Goal: Information Seeking & Learning: Learn about a topic

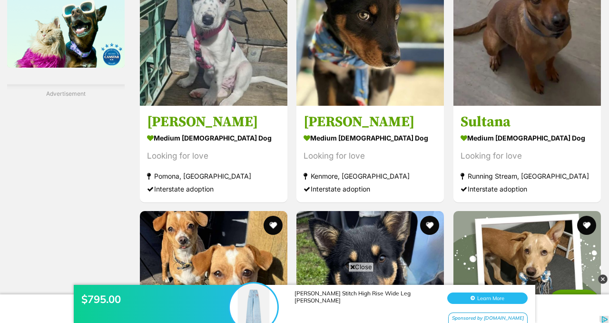
scroll to position [1640, 0]
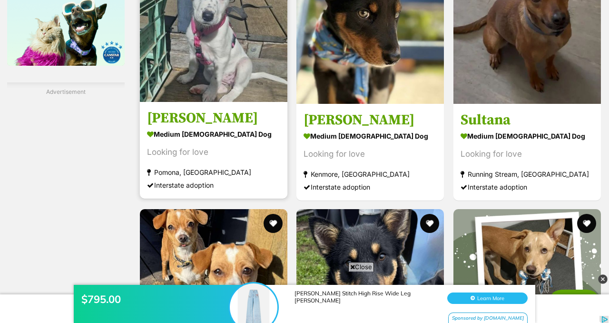
click at [215, 102] on img at bounding box center [214, 28] width 148 height 148
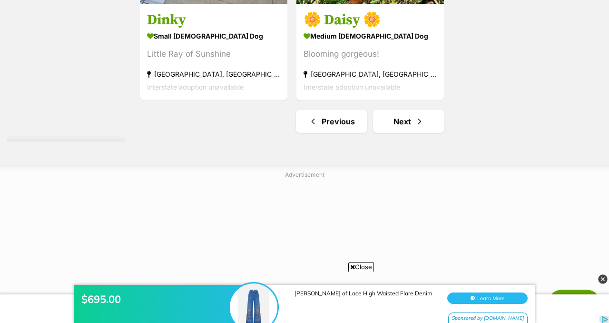
scroll to position [2345, 0]
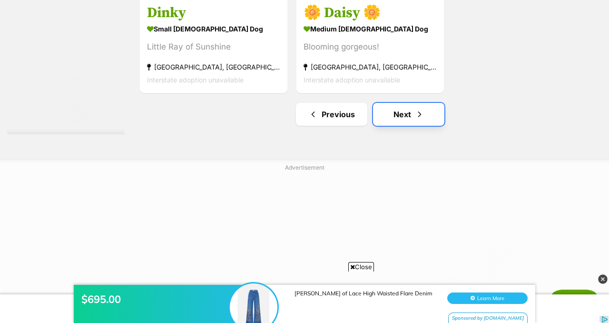
click at [415, 126] on link "Next" at bounding box center [408, 114] width 71 height 23
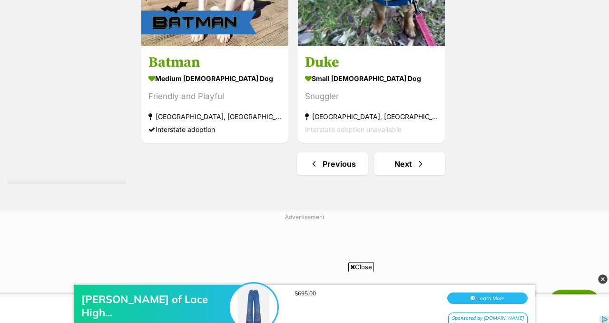
scroll to position [2219, 0]
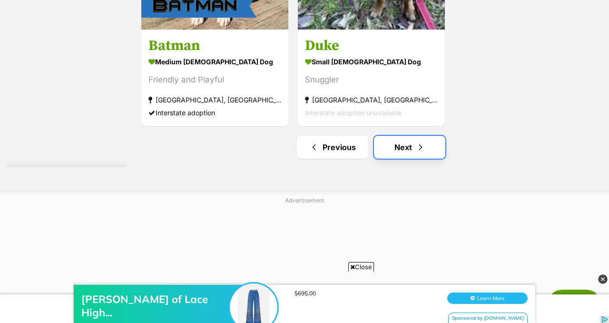
click at [420, 159] on link "Next" at bounding box center [409, 147] width 71 height 23
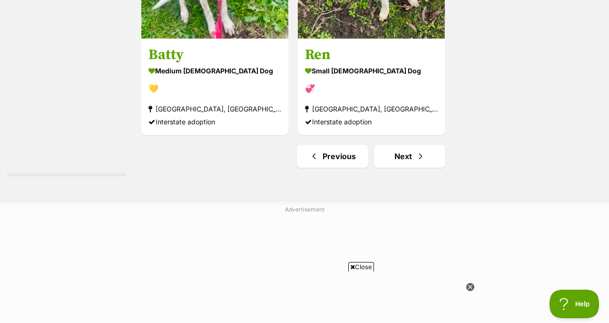
scroll to position [2249, 0]
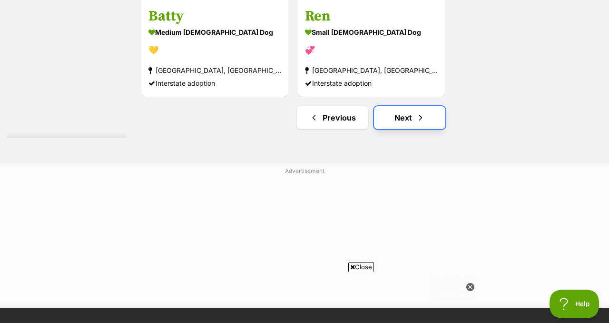
click at [418, 129] on link "Next" at bounding box center [409, 117] width 71 height 23
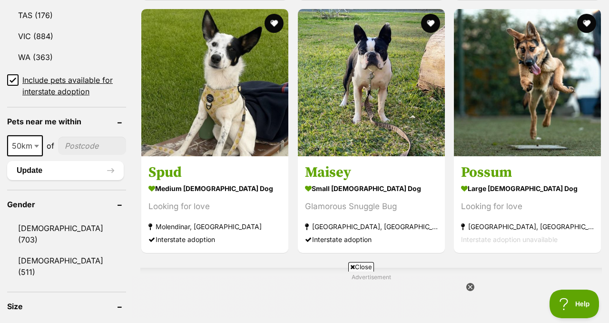
scroll to position [648, 0]
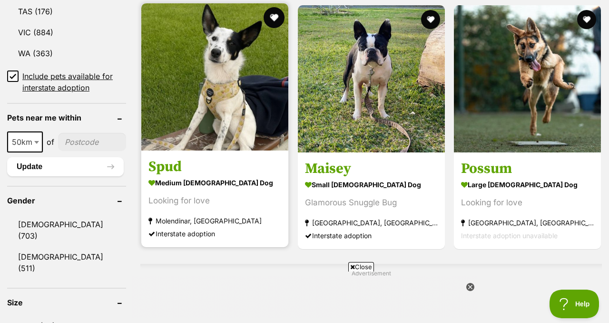
click at [280, 28] on button "favourite" at bounding box center [274, 17] width 21 height 21
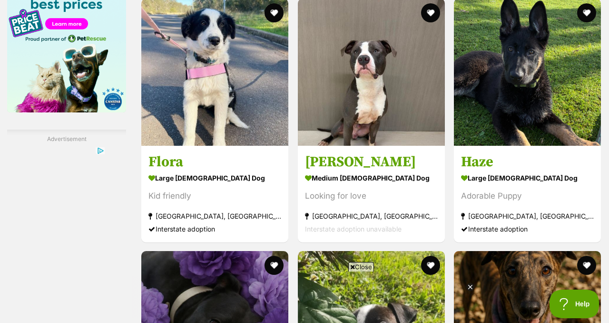
scroll to position [1630, 0]
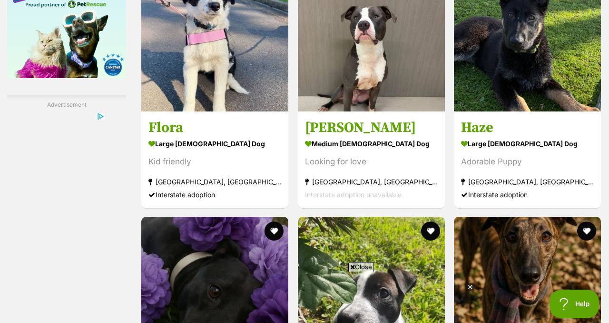
drag, startPoint x: 609, startPoint y: 88, endPoint x: 609, endPoint y: 191, distance: 103.8
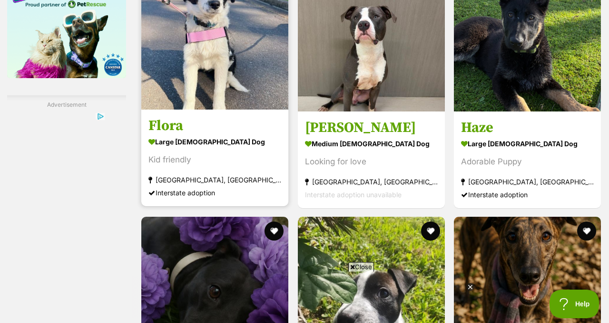
click at [251, 74] on img at bounding box center [214, 35] width 147 height 147
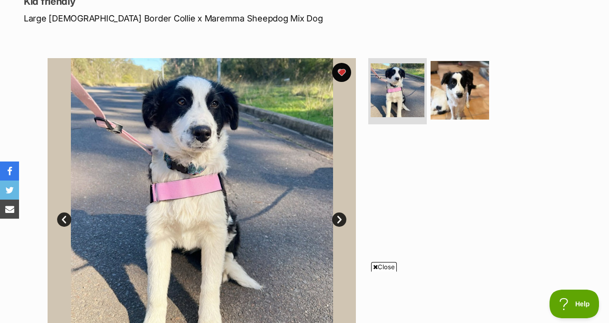
scroll to position [134, 0]
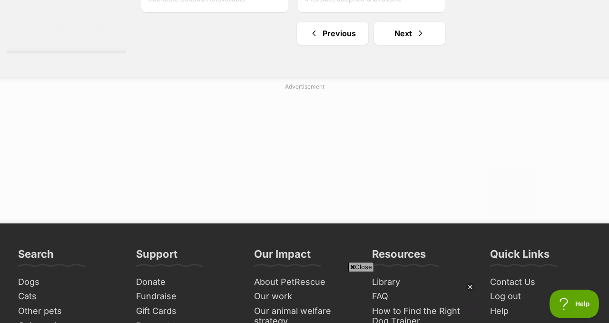
scroll to position [2452, 0]
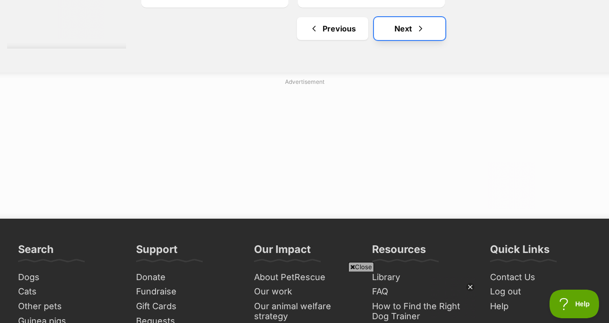
click at [426, 34] on span "Next page" at bounding box center [421, 28] width 10 height 11
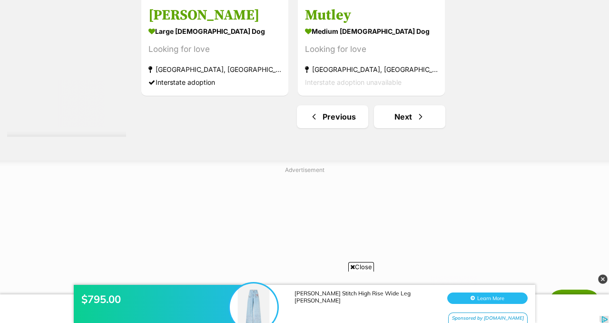
scroll to position [2298, 0]
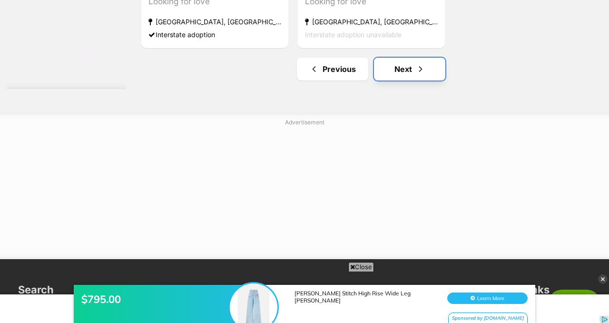
click at [420, 80] on link "Next" at bounding box center [409, 69] width 71 height 23
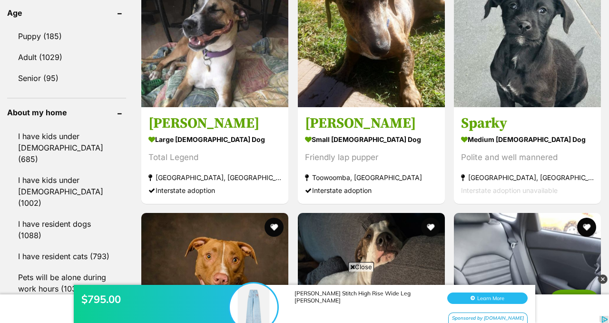
scroll to position [1029, 0]
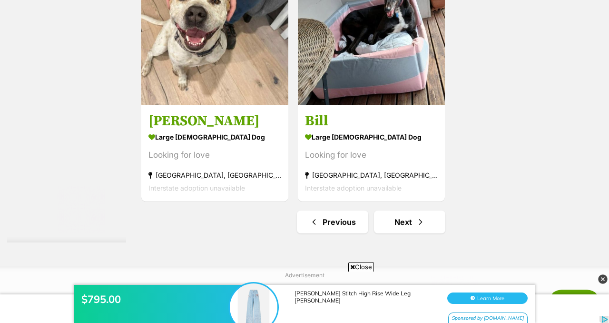
scroll to position [2381, 0]
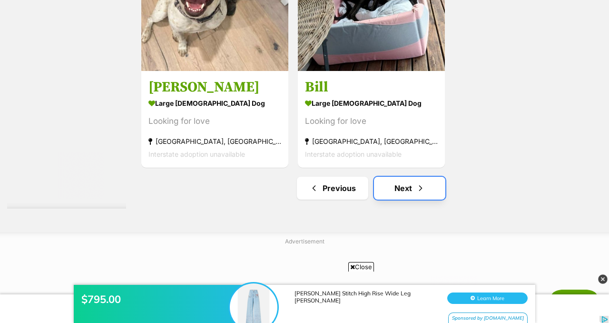
click at [426, 194] on span "Next page" at bounding box center [421, 187] width 10 height 11
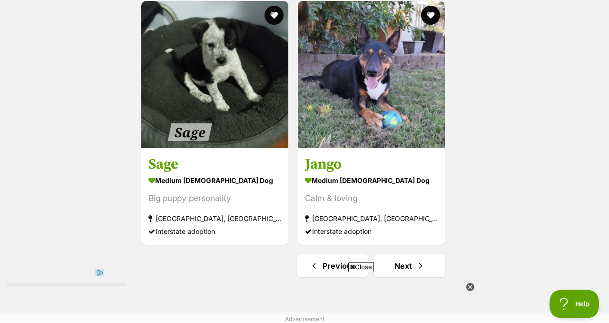
scroll to position [2129, 0]
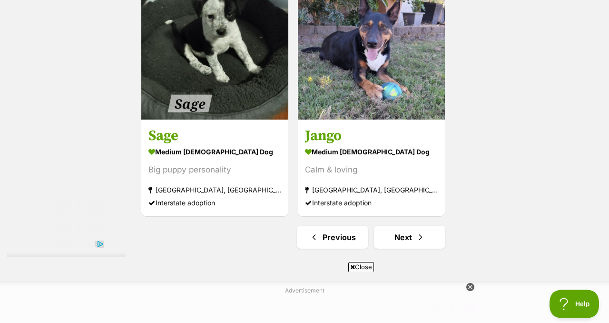
drag, startPoint x: 609, startPoint y: 53, endPoint x: 609, endPoint y: 252, distance: 198.6
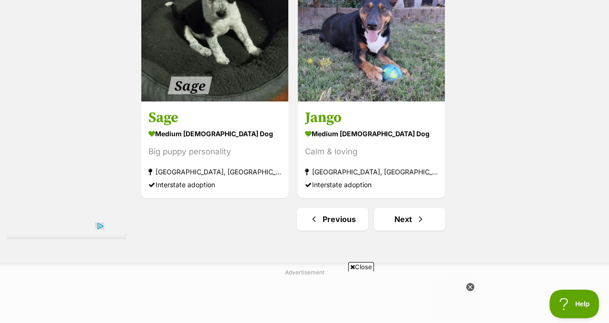
scroll to position [2148, 0]
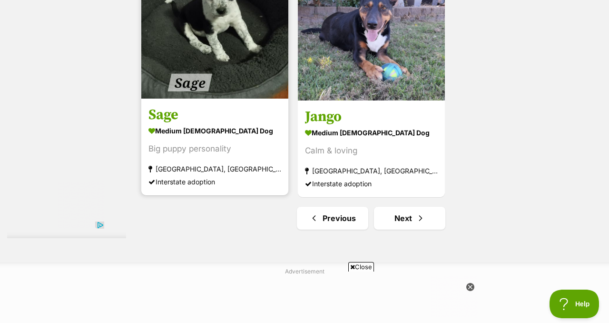
click at [256, 99] on img at bounding box center [214, 24] width 147 height 147
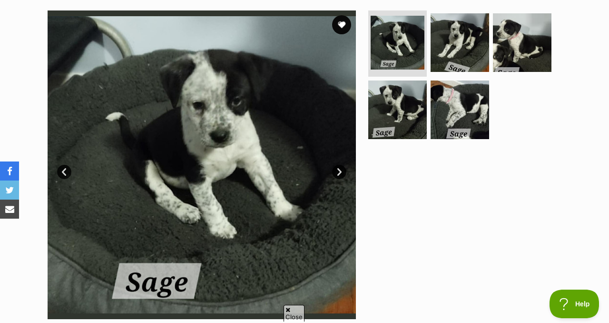
scroll to position [191, 0]
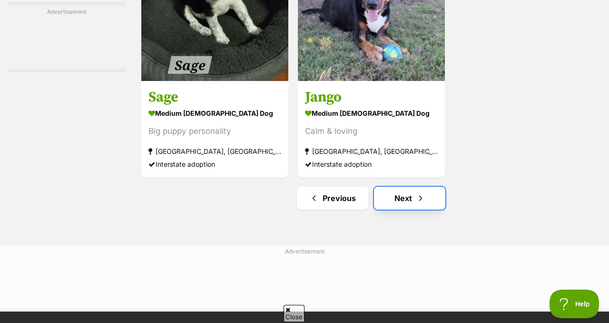
click at [417, 210] on link "Next" at bounding box center [409, 198] width 71 height 23
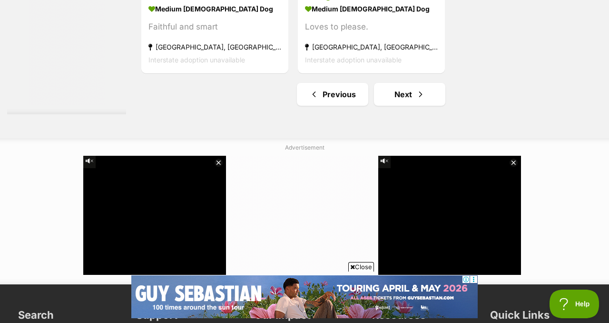
scroll to position [2277, 0]
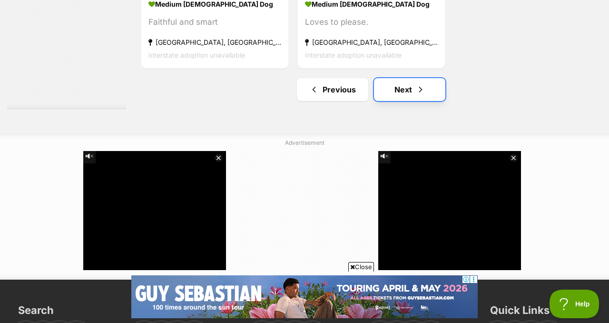
click at [417, 101] on link "Next" at bounding box center [409, 89] width 71 height 23
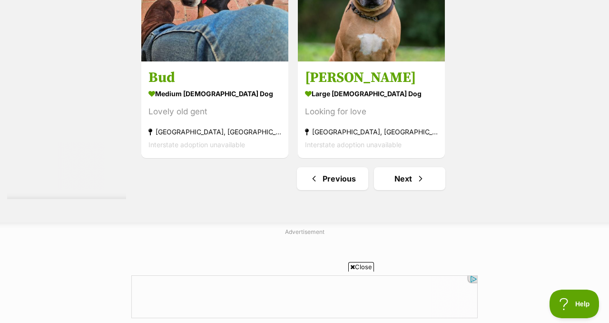
scroll to position [2289, 0]
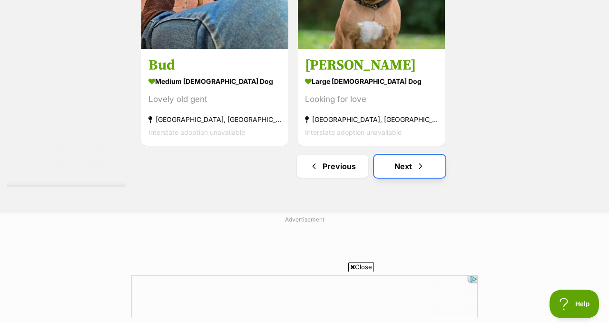
click at [425, 172] on span "Next page" at bounding box center [421, 165] width 10 height 11
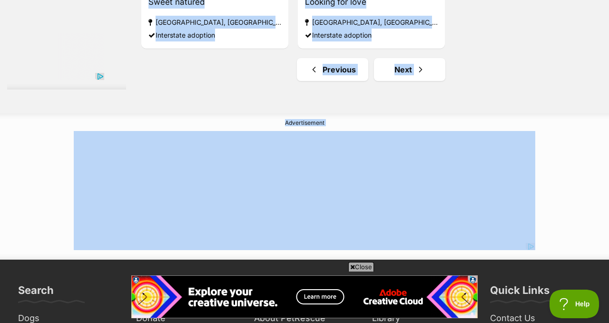
scroll to position [2299, 0]
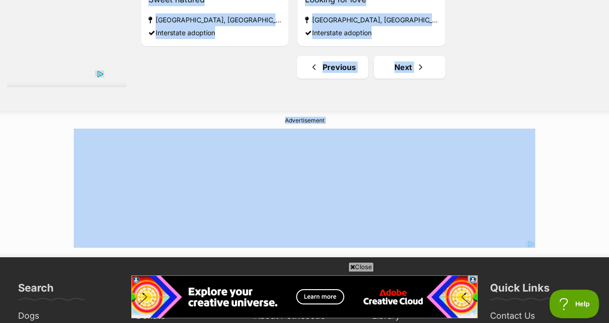
drag, startPoint x: 609, startPoint y: 20, endPoint x: 609, endPoint y: 260, distance: 240.5
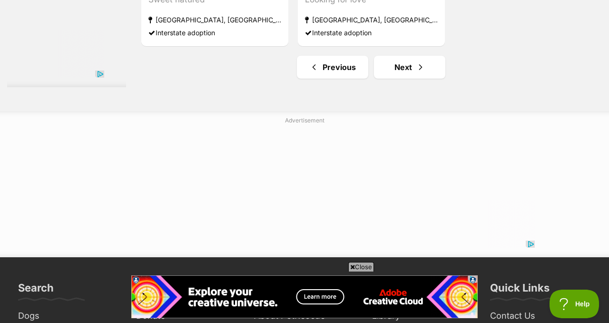
click at [419, 79] on link "Next" at bounding box center [409, 67] width 71 height 23
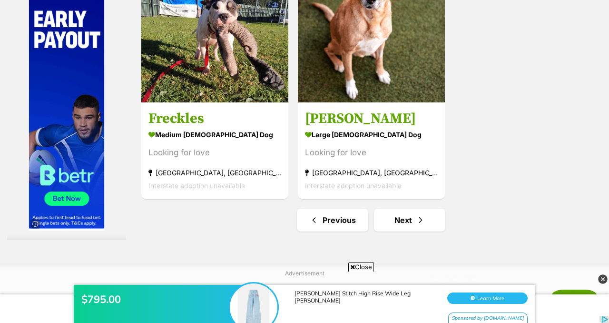
scroll to position [2173, 0]
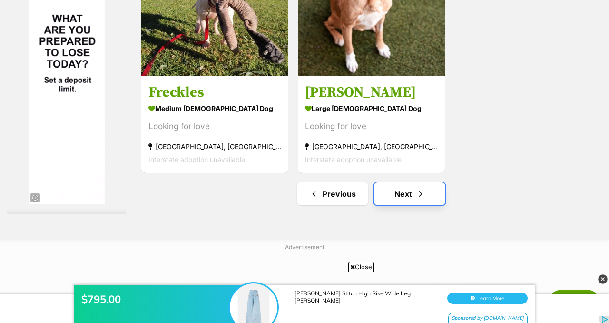
click at [417, 205] on link "Next" at bounding box center [409, 193] width 71 height 23
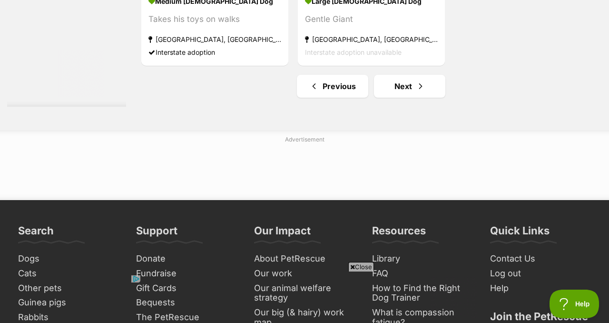
scroll to position [2371, 0]
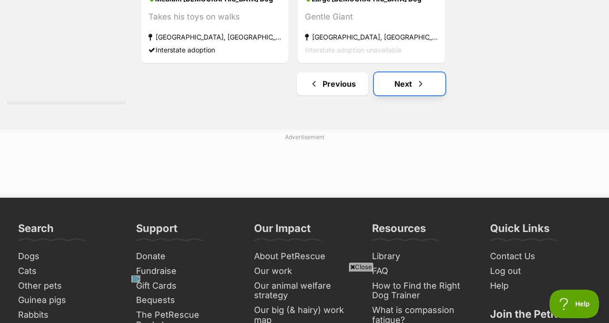
click at [426, 90] on span "Next page" at bounding box center [421, 83] width 10 height 11
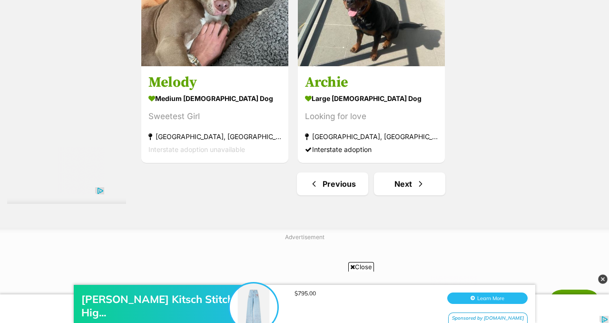
scroll to position [2185, 0]
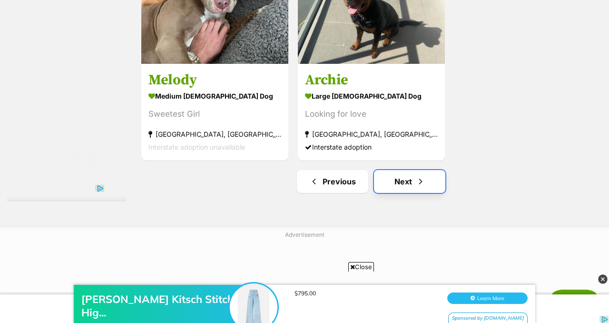
click at [390, 193] on link "Next" at bounding box center [409, 181] width 71 height 23
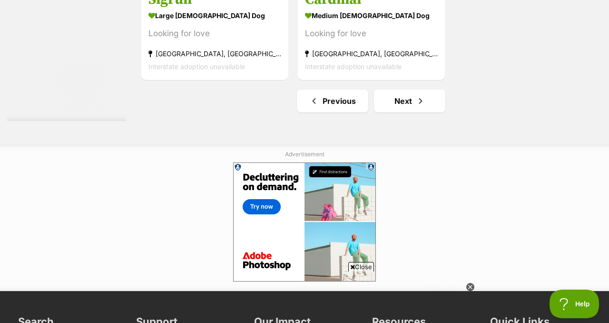
scroll to position [2263, 0]
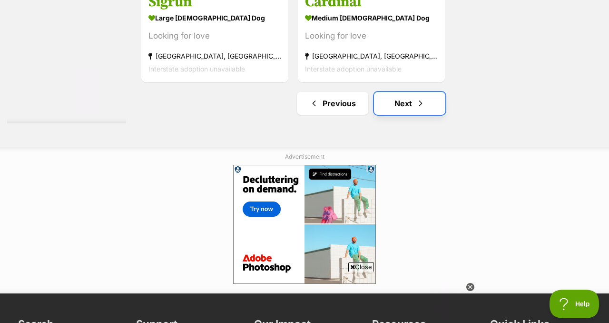
click at [420, 115] on link "Next" at bounding box center [409, 103] width 71 height 23
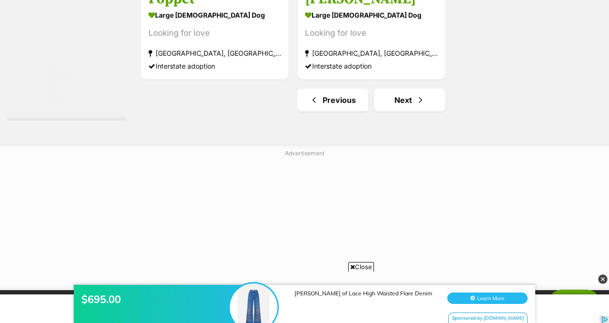
scroll to position [2353, 0]
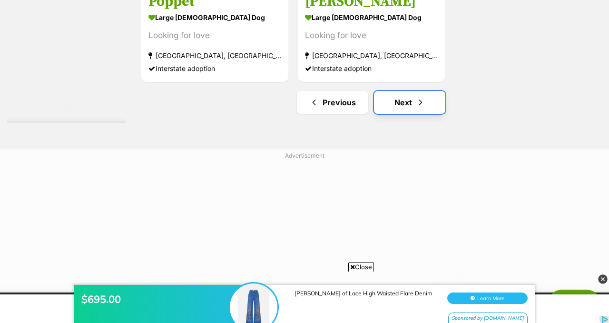
click at [420, 114] on link "Next" at bounding box center [409, 102] width 71 height 23
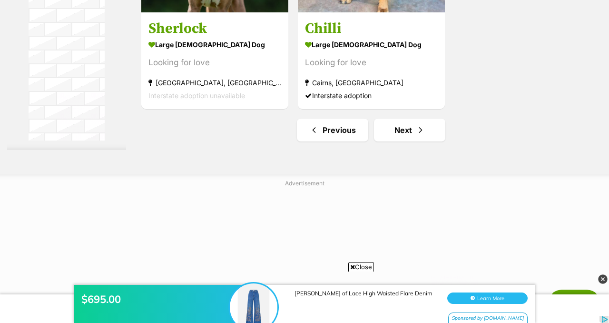
scroll to position [2198, 0]
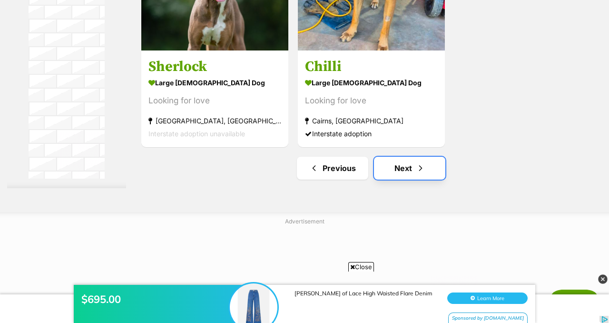
click at [420, 180] on link "Next" at bounding box center [409, 168] width 71 height 23
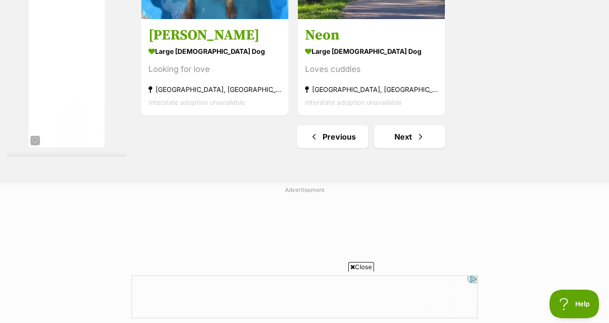
scroll to position [2216, 0]
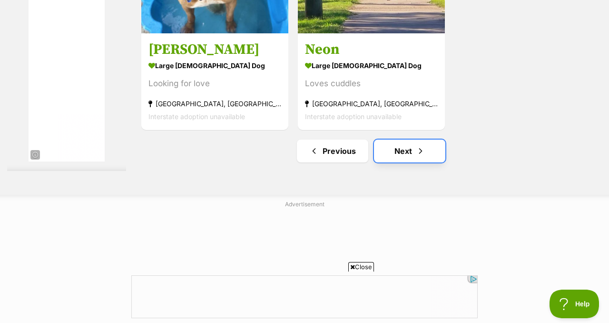
click at [436, 162] on link "Next" at bounding box center [409, 151] width 71 height 23
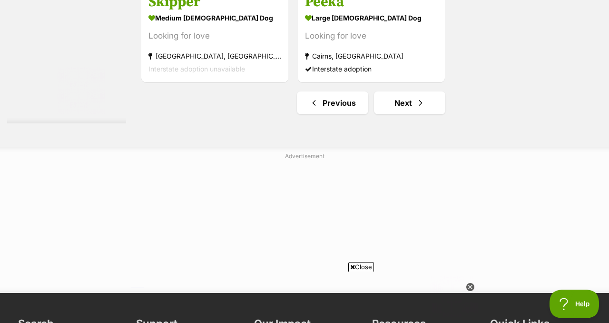
scroll to position [2358, 0]
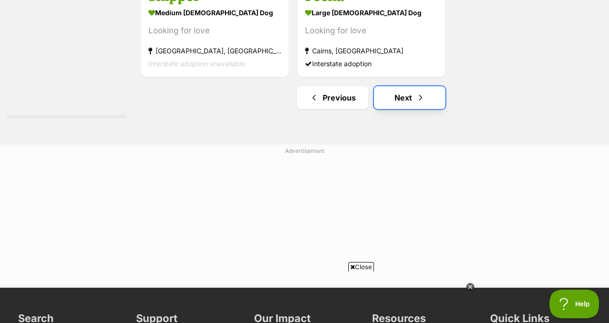
click at [403, 109] on link "Next" at bounding box center [409, 97] width 71 height 23
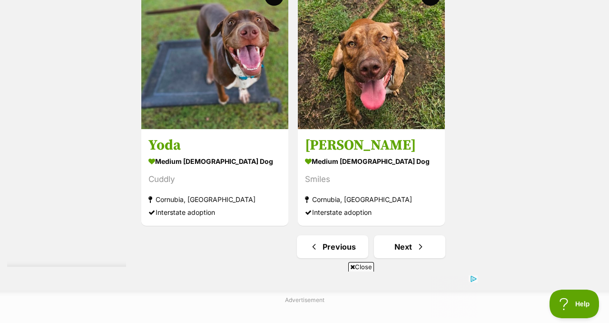
scroll to position [2225, 0]
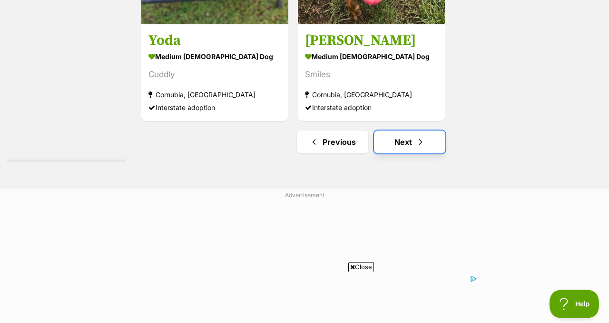
click at [426, 148] on span "Next page" at bounding box center [421, 141] width 10 height 11
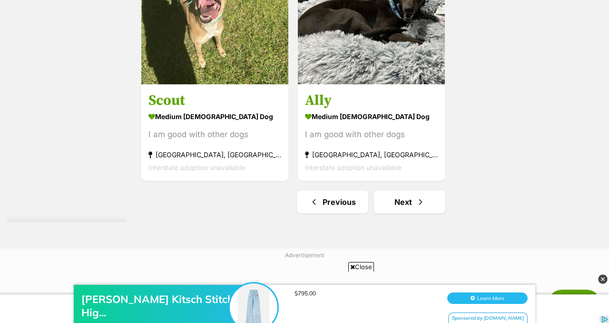
scroll to position [2171, 0]
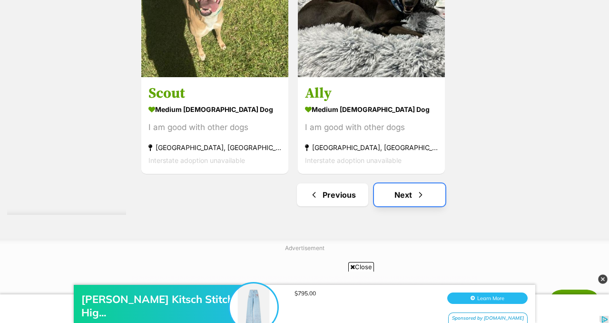
click at [430, 206] on link "Next" at bounding box center [409, 194] width 71 height 23
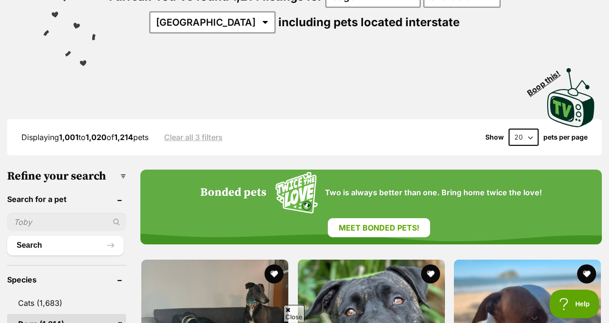
scroll to position [71, 0]
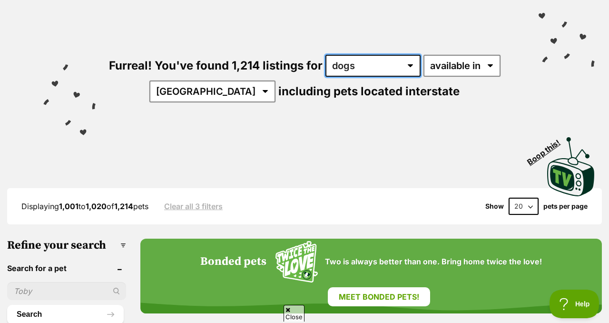
click at [421, 77] on select "any type of pet cats dogs other pets" at bounding box center [373, 66] width 95 height 22
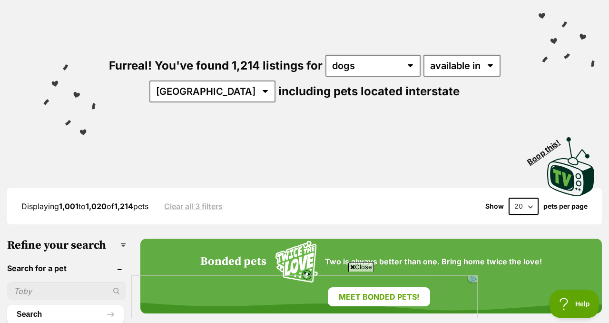
drag, startPoint x: 567, startPoint y: 64, endPoint x: 568, endPoint y: 79, distance: 15.3
click at [568, 79] on div "Furreal! You've found 1,214 listings for any type of pet cats dogs other pets a…" at bounding box center [304, 62] width 581 height 132
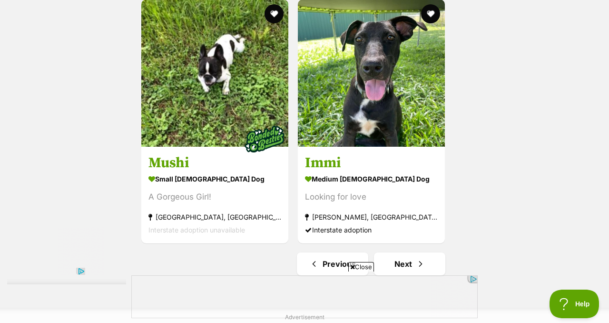
scroll to position [2449, 0]
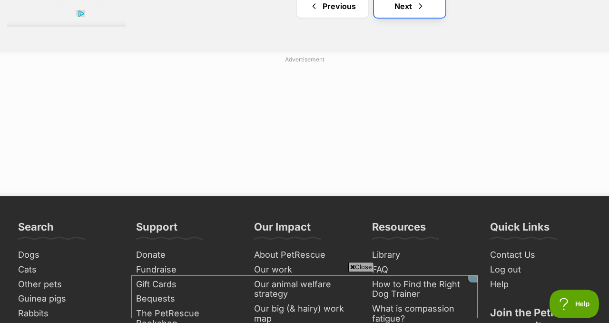
click at [416, 18] on link "Next" at bounding box center [409, 6] width 71 height 23
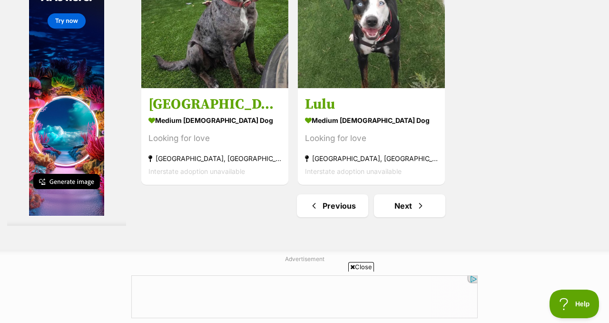
scroll to position [2163, 0]
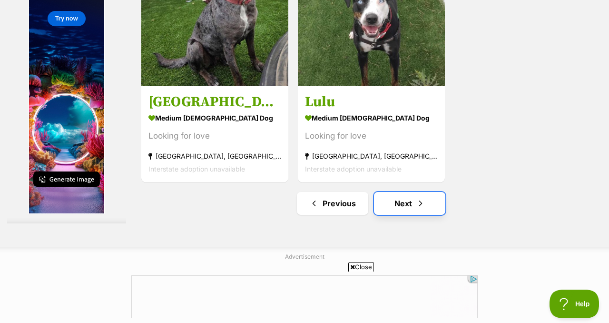
click at [426, 209] on span "Next page" at bounding box center [421, 203] width 10 height 11
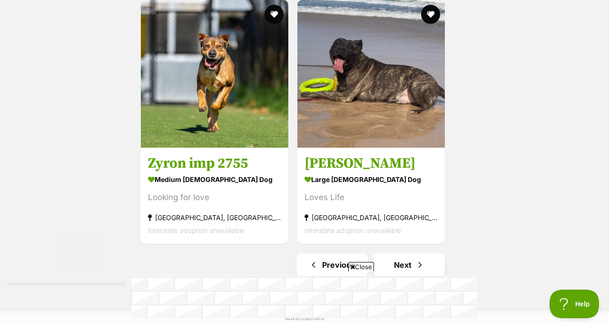
scroll to position [2085, 0]
